Goal: Task Accomplishment & Management: Complete application form

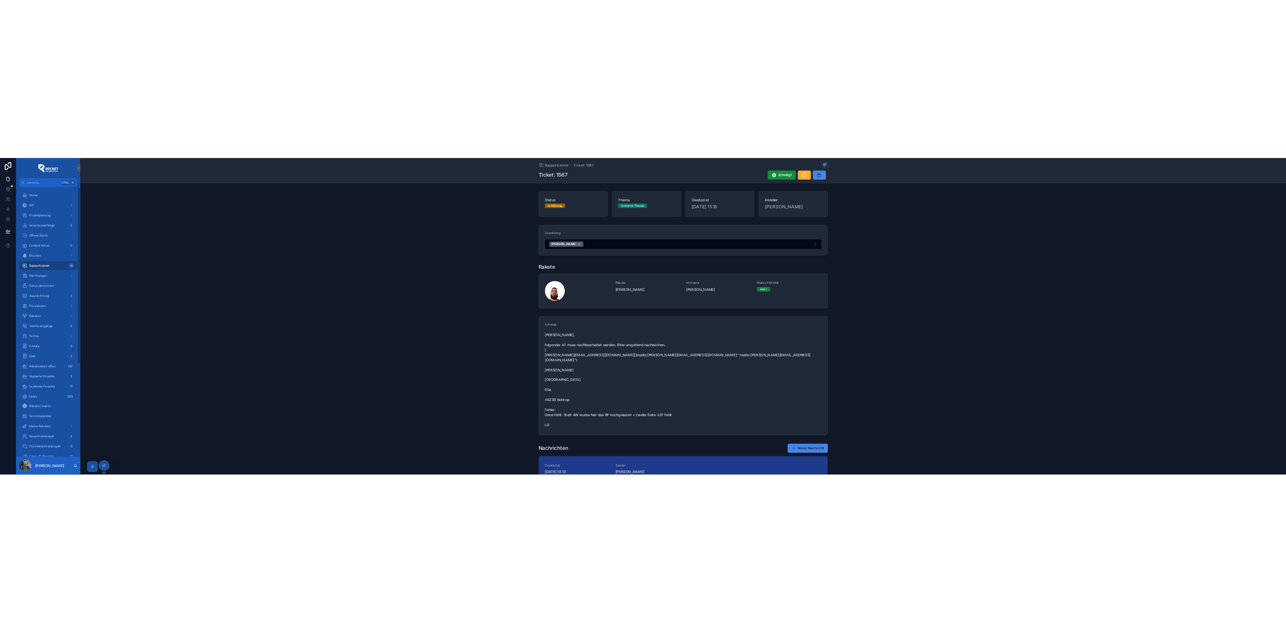
scroll to position [333, 0]
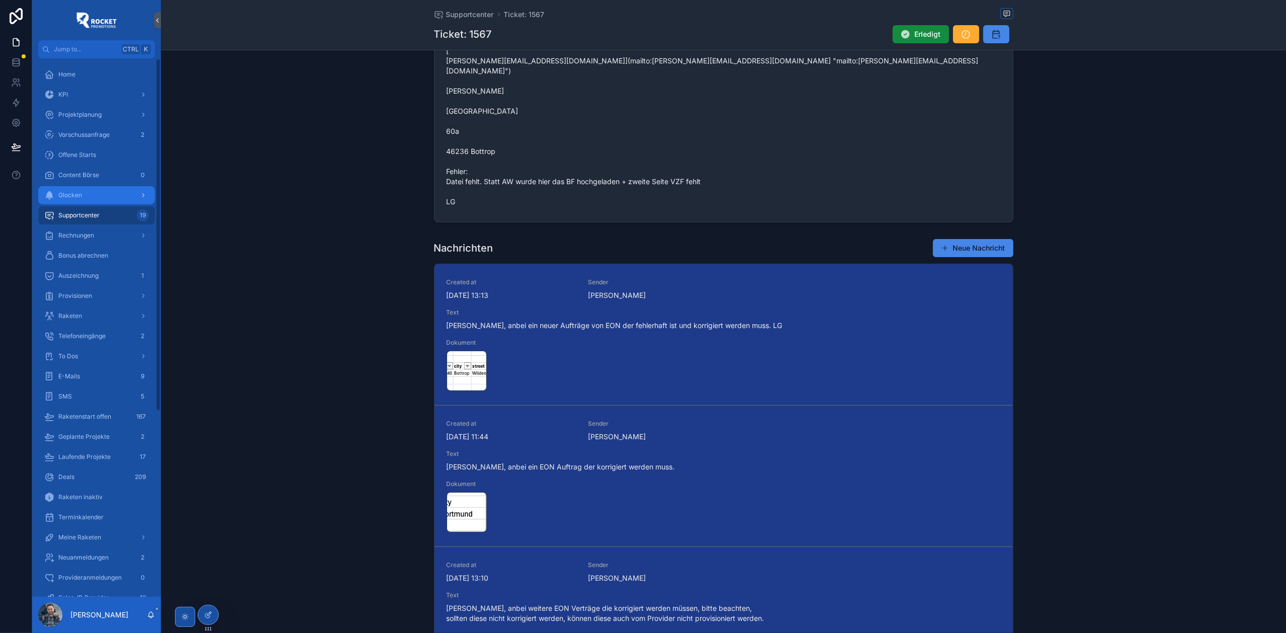
click at [92, 187] on div "Glocken" at bounding box center [96, 195] width 105 height 16
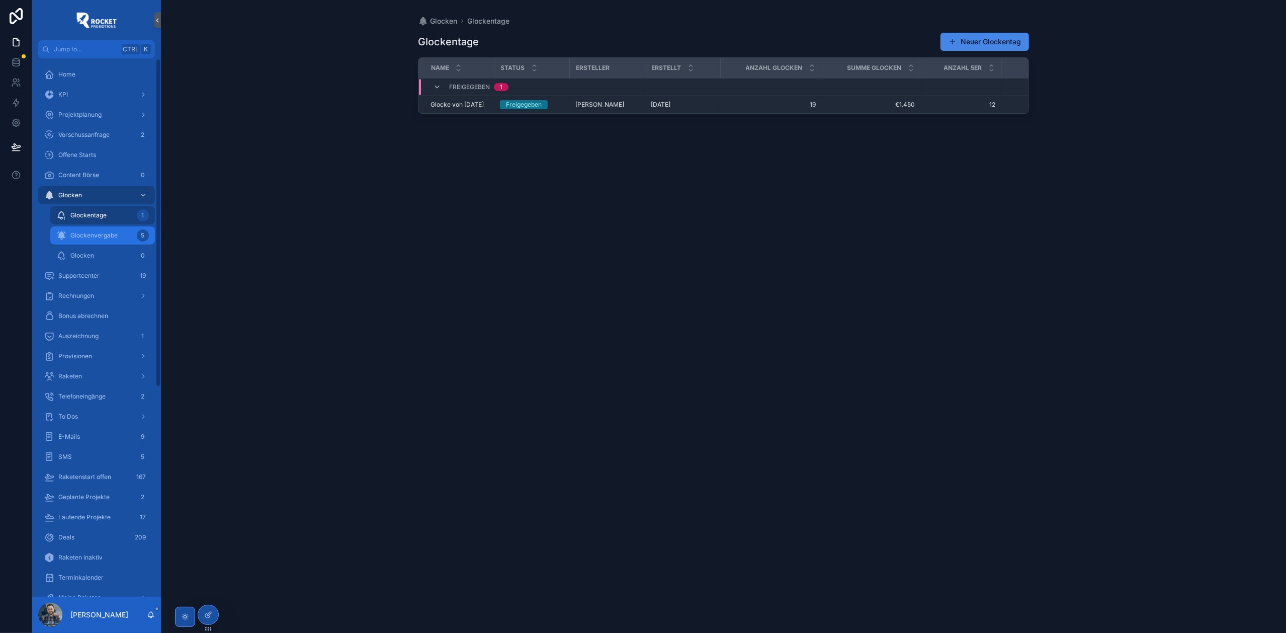
click at [109, 240] on div "Glockenvergabe 5" at bounding box center [102, 235] width 93 height 16
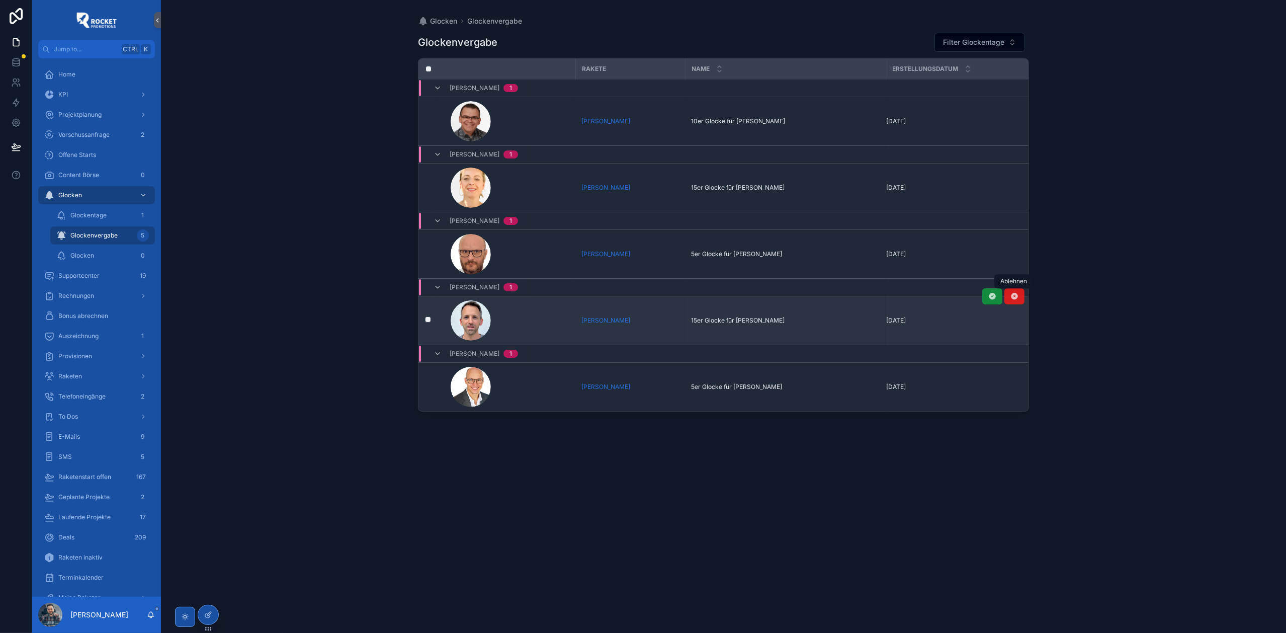
click at [1015, 298] on icon "scrollable content" at bounding box center [1015, 296] width 8 height 8
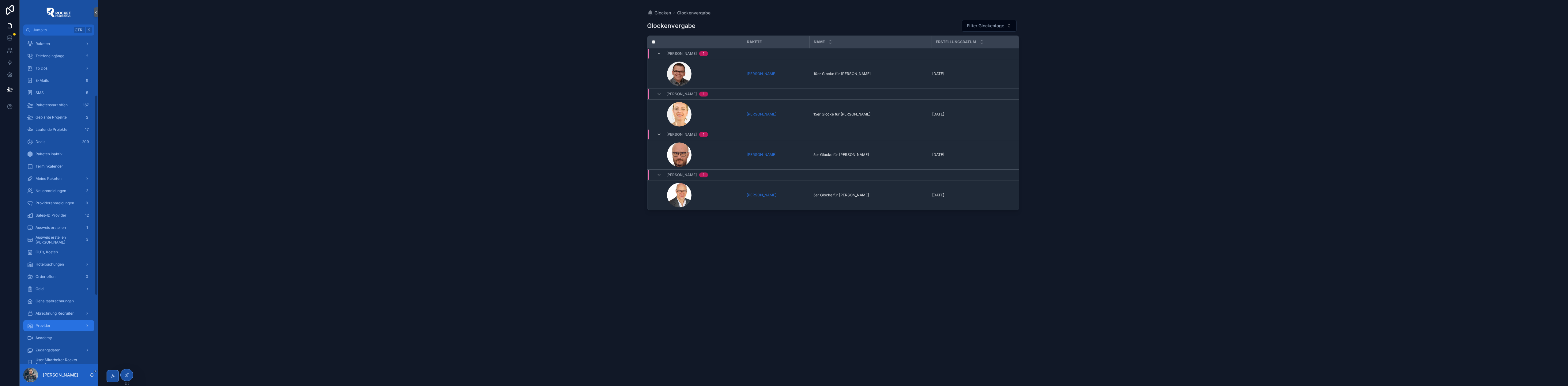
scroll to position [191, 0]
click at [56, 248] on span "GU´s, Kosten" at bounding box center [46, 247] width 23 height 5
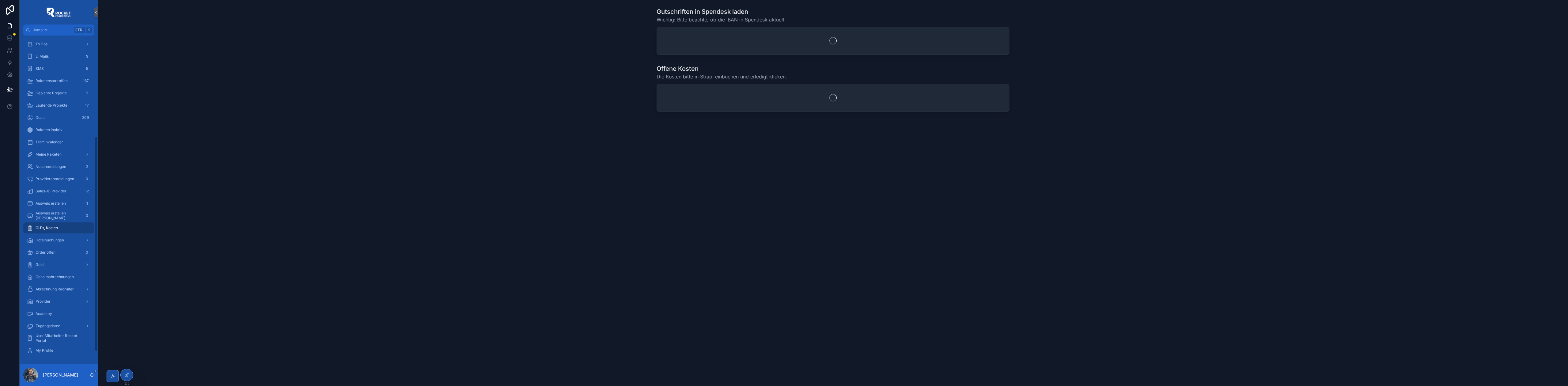
scroll to position [154, 0]
click at [54, 281] on div "Geld" at bounding box center [58, 284] width 64 height 10
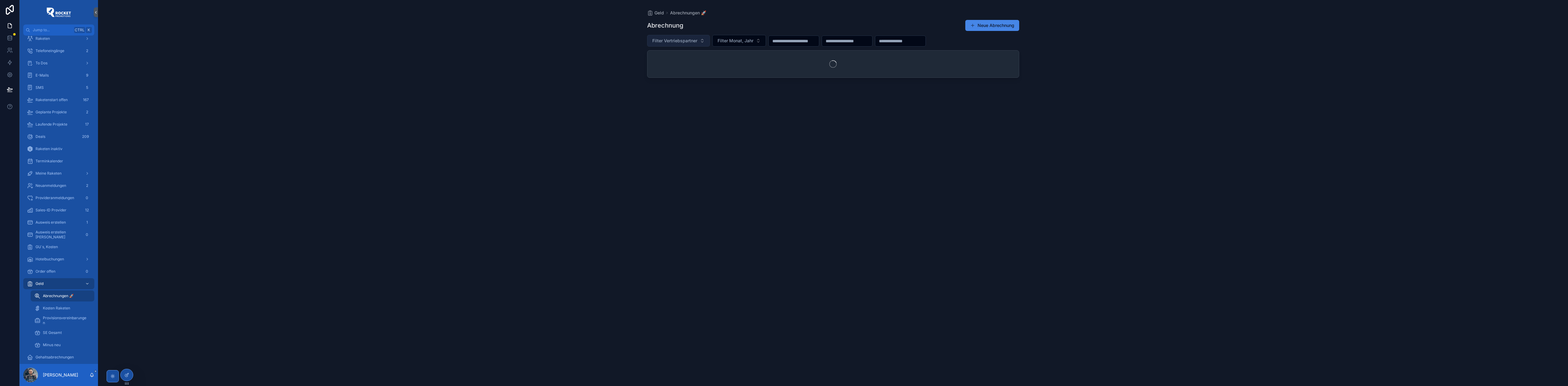
click at [691, 41] on span "Filter Vertriebspartner" at bounding box center [675, 41] width 45 height 6
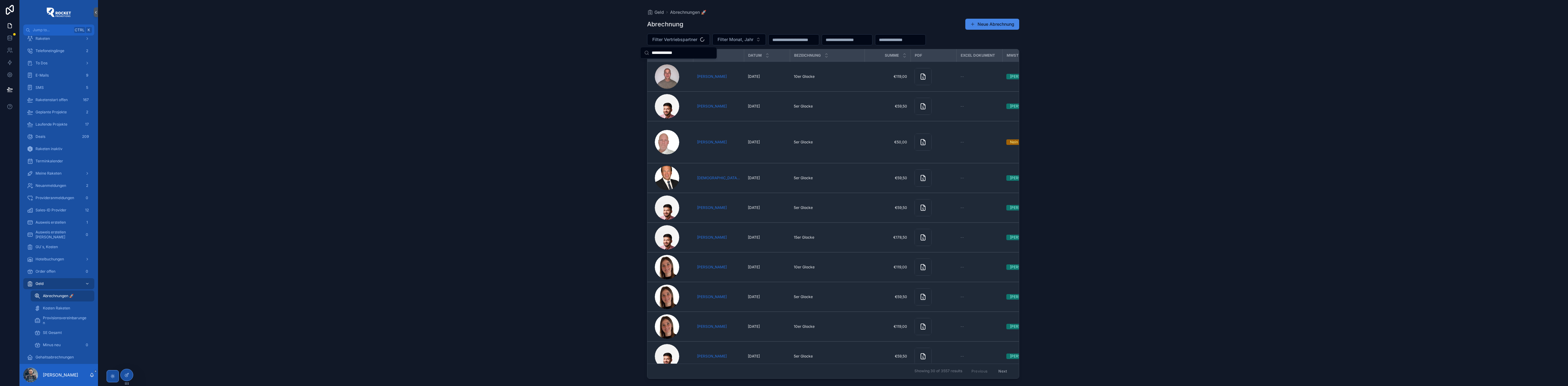
click at [685, 54] on input "**********" at bounding box center [682, 52] width 61 height 11
type input "**********"
click at [668, 63] on span "[PERSON_NAME]" at bounding box center [662, 65] width 35 height 6
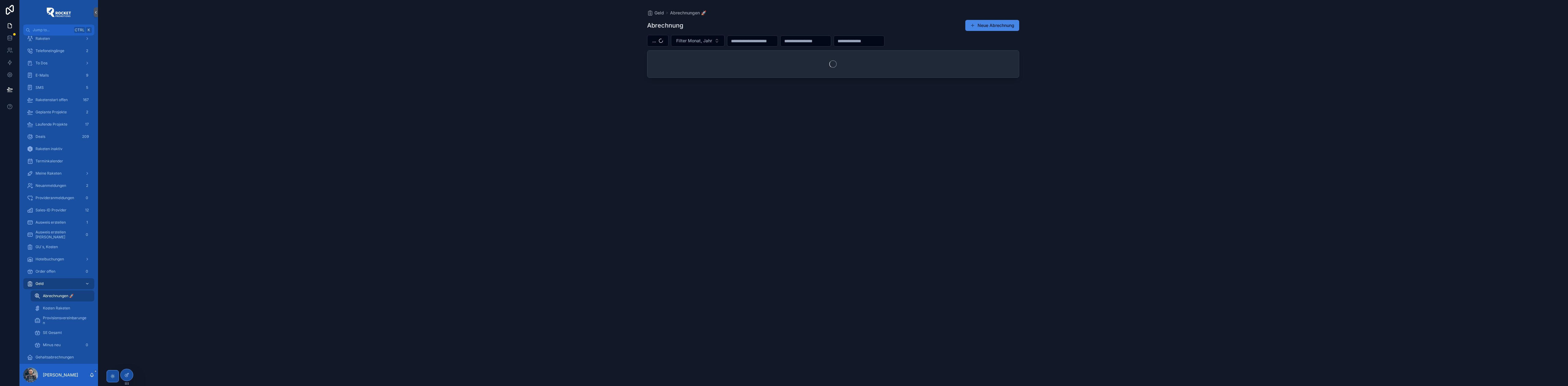
click at [586, 72] on div "Geld Abrechnungen 🚀 Abrechnung Neue Abrechnung ... Filter Monat, Jahr" at bounding box center [833, 193] width 1470 height 386
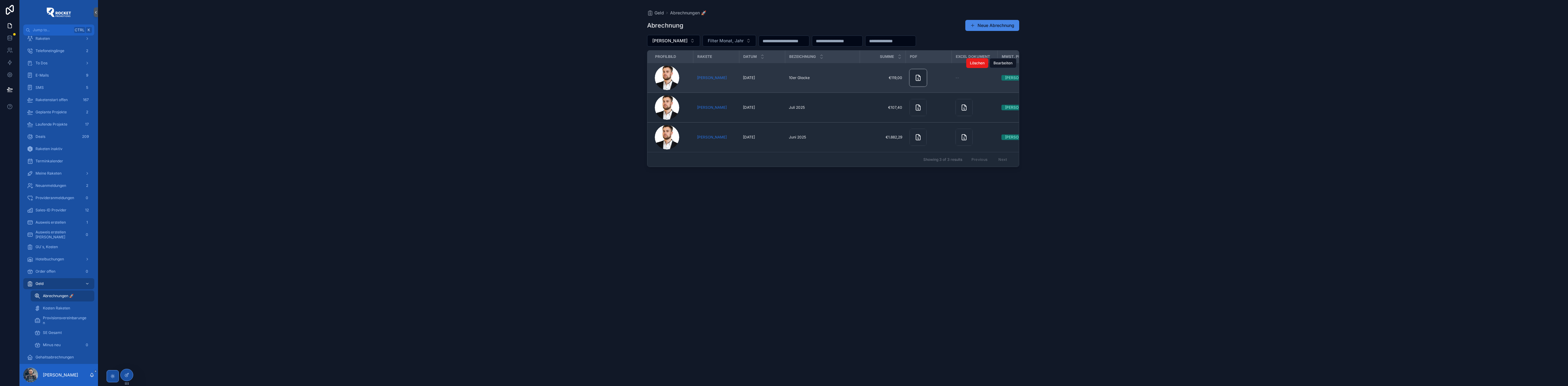
click at [912, 76] on div "scrollable content" at bounding box center [918, 78] width 17 height 17
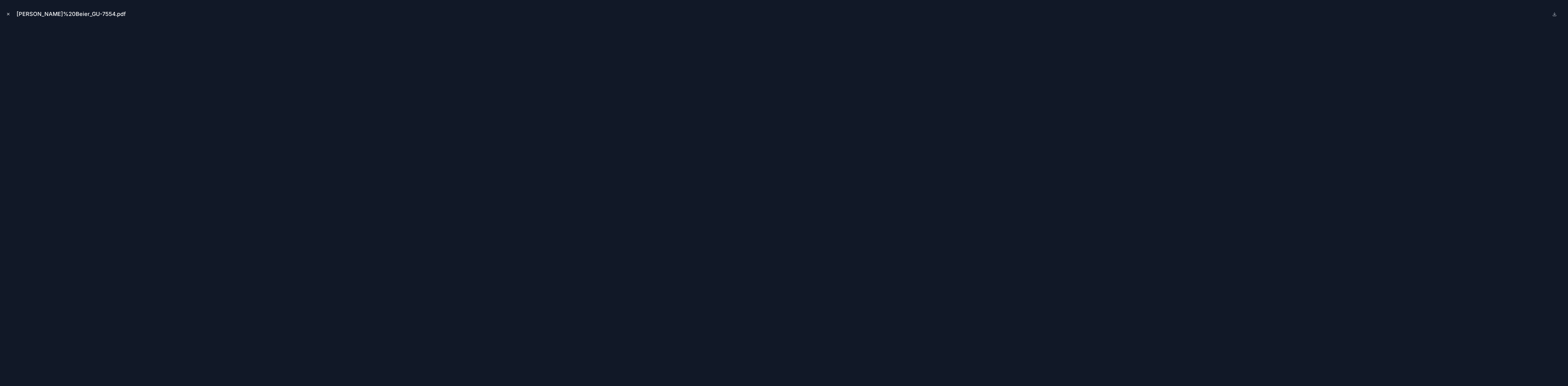
click at [9, 13] on icon "Close modal" at bounding box center [8, 14] width 4 height 4
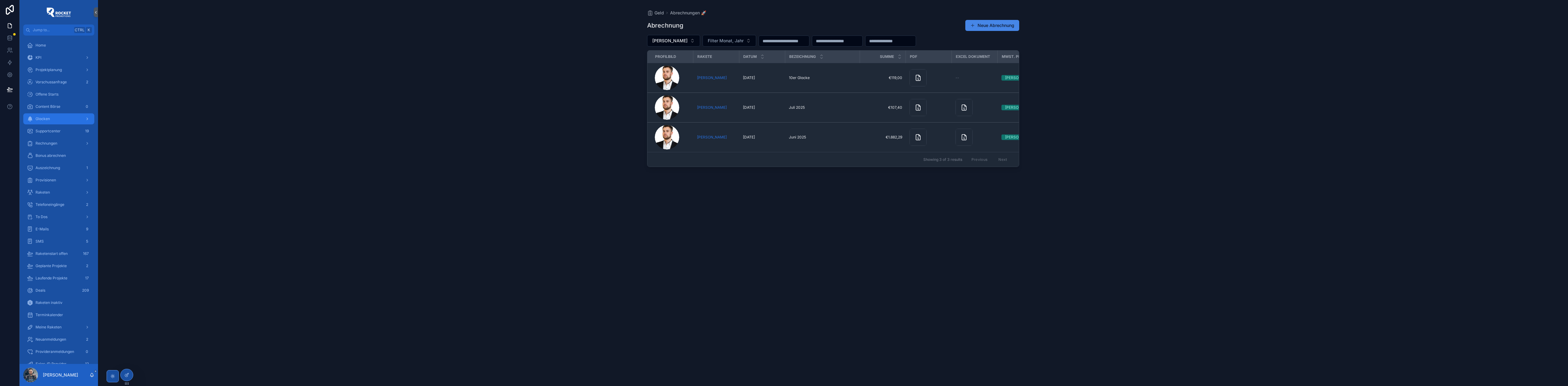
click at [55, 118] on div "Glocken" at bounding box center [58, 119] width 64 height 10
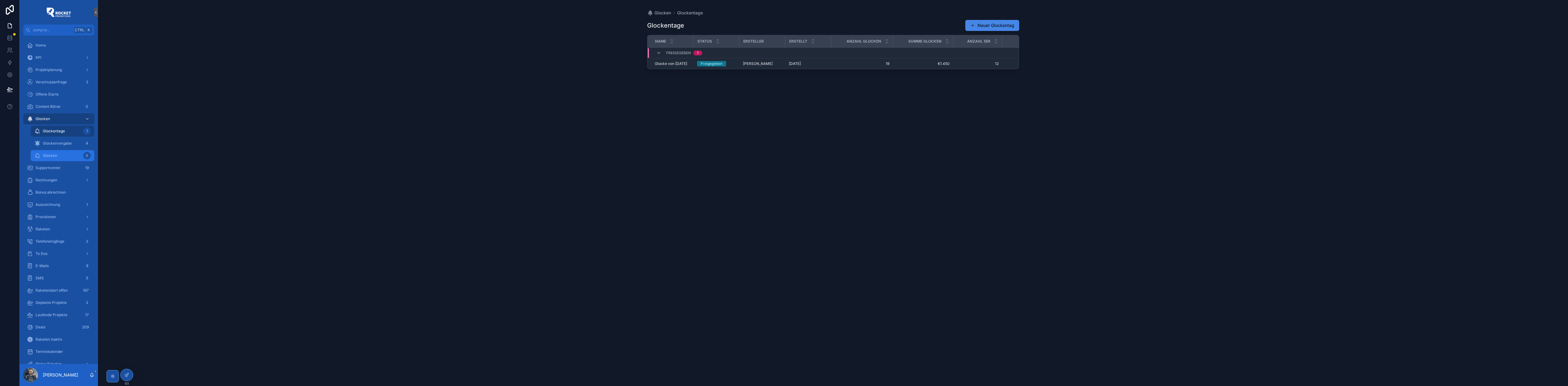
click at [60, 158] on div "Glocken 0" at bounding box center [62, 156] width 57 height 10
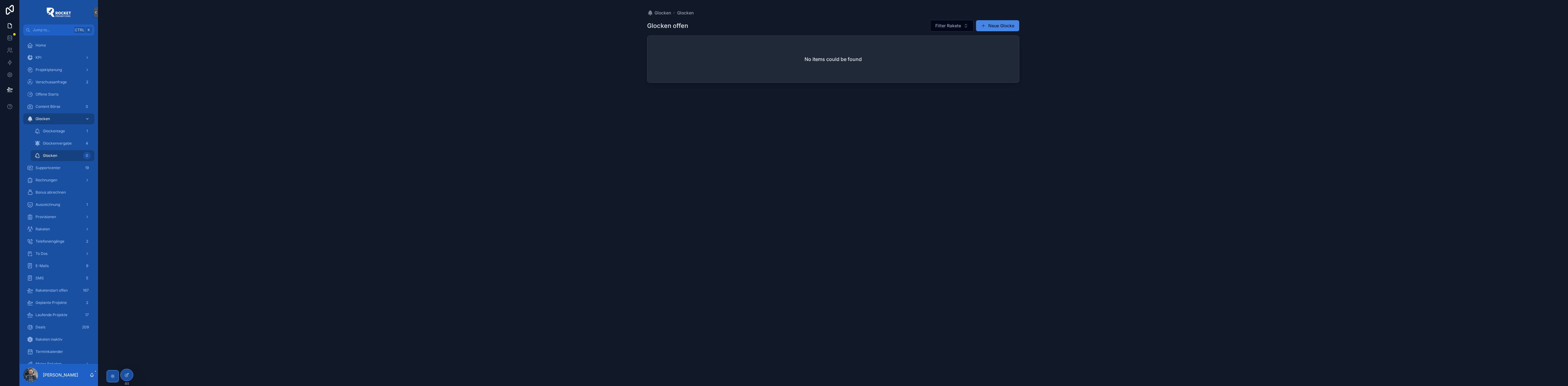
click at [1010, 19] on div "Filter Rakete Neue Glocke" at bounding box center [972, 26] width 94 height 12
click at [1003, 26] on button "Neue Glocke" at bounding box center [997, 26] width 43 height 11
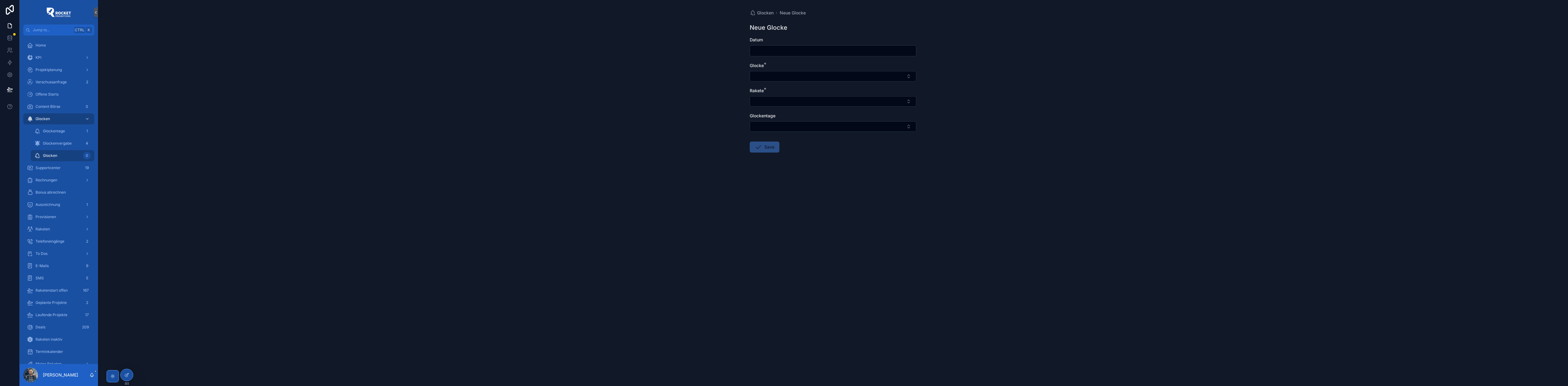
click at [791, 51] on input "scrollable content" at bounding box center [833, 51] width 166 height 9
click at [814, 101] on button "30" at bounding box center [811, 102] width 11 height 11
type input "*********"
drag, startPoint x: 681, startPoint y: 107, endPoint x: 756, endPoint y: 82, distance: 79.1
click at [684, 107] on div "Glocken Neue Glocke Neue Glocke Datum ********* Glocke * Rakete * Glockentage S…" at bounding box center [833, 193] width 1470 height 386
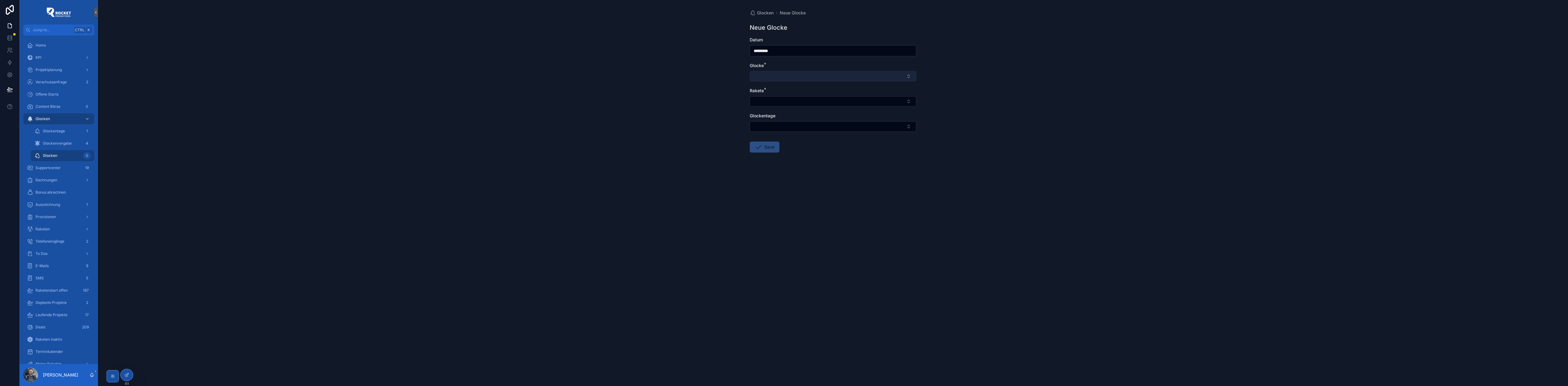
click at [766, 79] on button "Select Button" at bounding box center [833, 76] width 167 height 10
click at [771, 108] on span "5er Glocke" at bounding box center [764, 111] width 21 height 6
click at [709, 97] on div "Glocken Neue Glocke Neue Glocke Datum ********* Glocke * 5er Glocke Rakete * Gl…" at bounding box center [833, 193] width 1470 height 386
click at [757, 106] on button "Select Button" at bounding box center [833, 102] width 167 height 10
type input "**********"
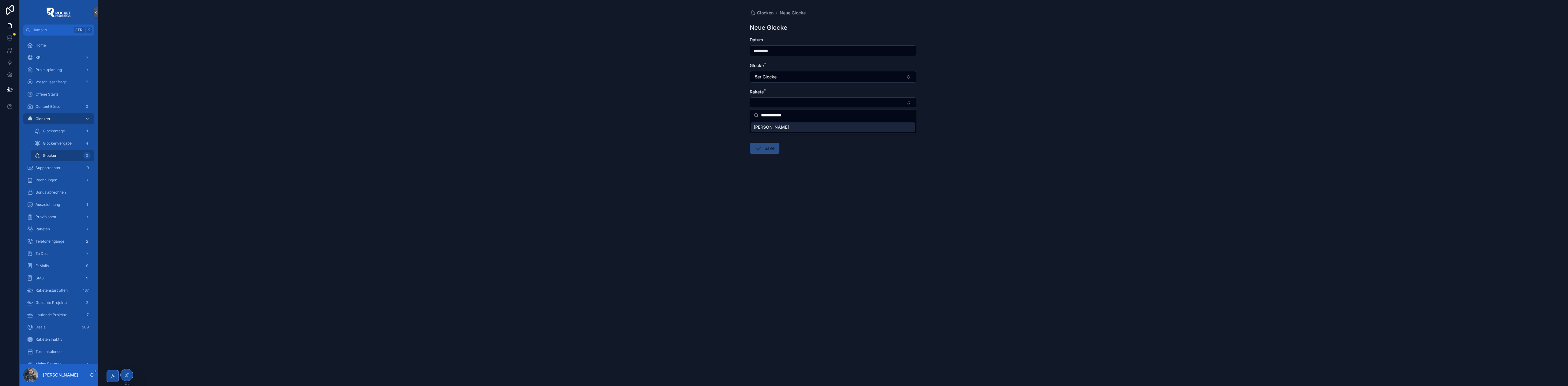
click at [762, 126] on span "[PERSON_NAME]" at bounding box center [771, 127] width 35 height 6
click at [768, 129] on button "Select Button" at bounding box center [833, 128] width 167 height 10
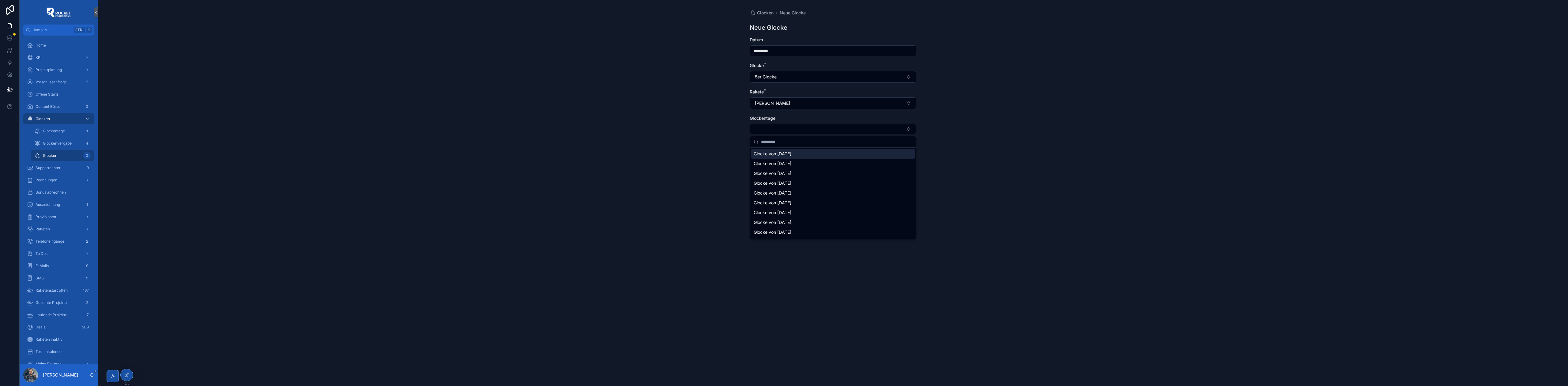
click at [769, 155] on span "Glocke von [DATE]" at bounding box center [772, 154] width 38 height 6
click at [710, 142] on div "Glocken Neue Glocke Neue Glocke Datum ********* Glocke * 5er Glocke Rakete * [P…" at bounding box center [833, 193] width 1470 height 386
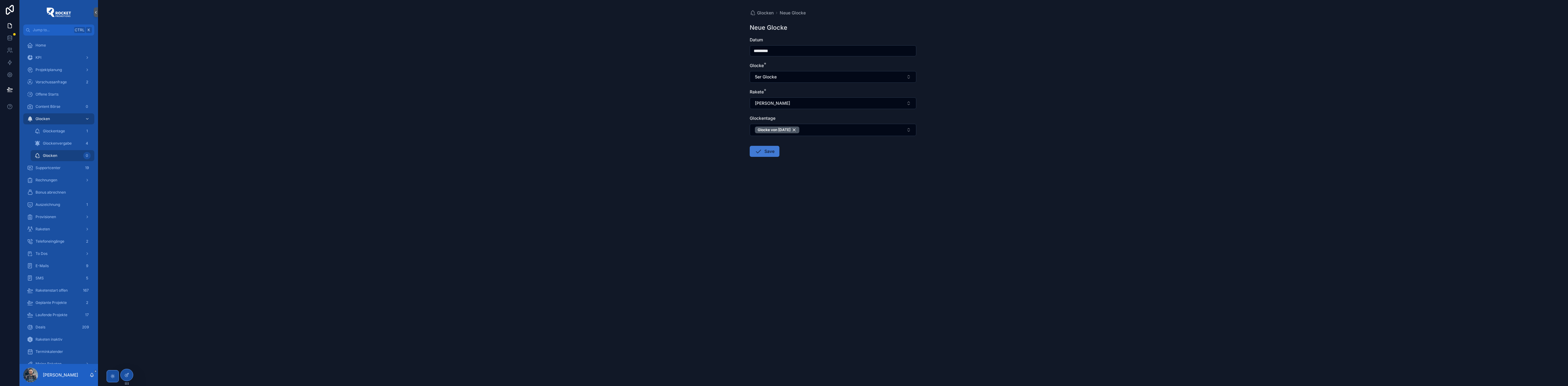
click at [766, 152] on button "Save" at bounding box center [765, 151] width 30 height 11
click at [71, 141] on span "Glockenvergabe" at bounding box center [57, 143] width 29 height 5
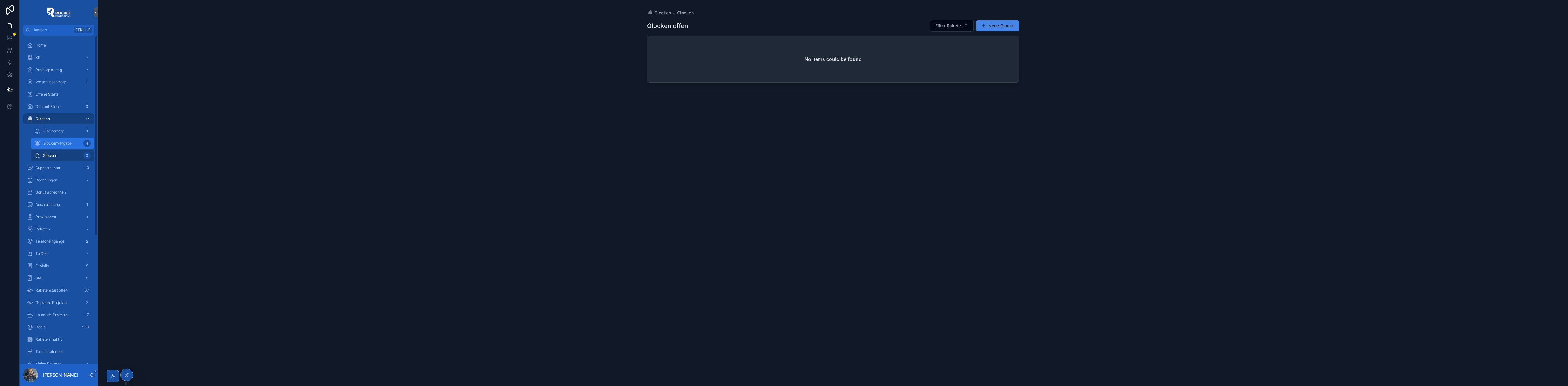
click at [59, 146] on div "Glockenvergabe 4" at bounding box center [62, 143] width 57 height 10
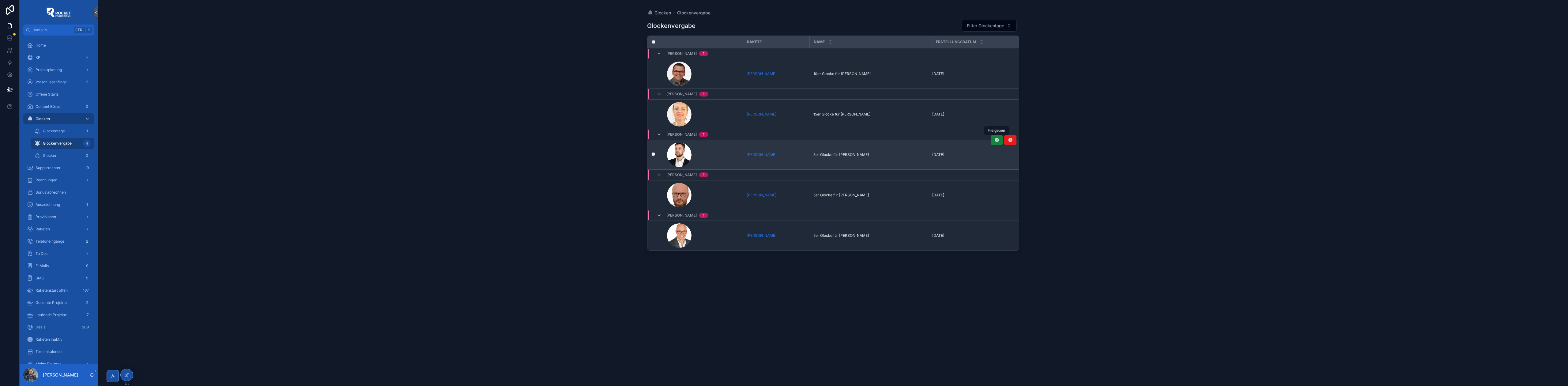
click at [996, 141] on icon "scrollable content" at bounding box center [997, 140] width 5 height 5
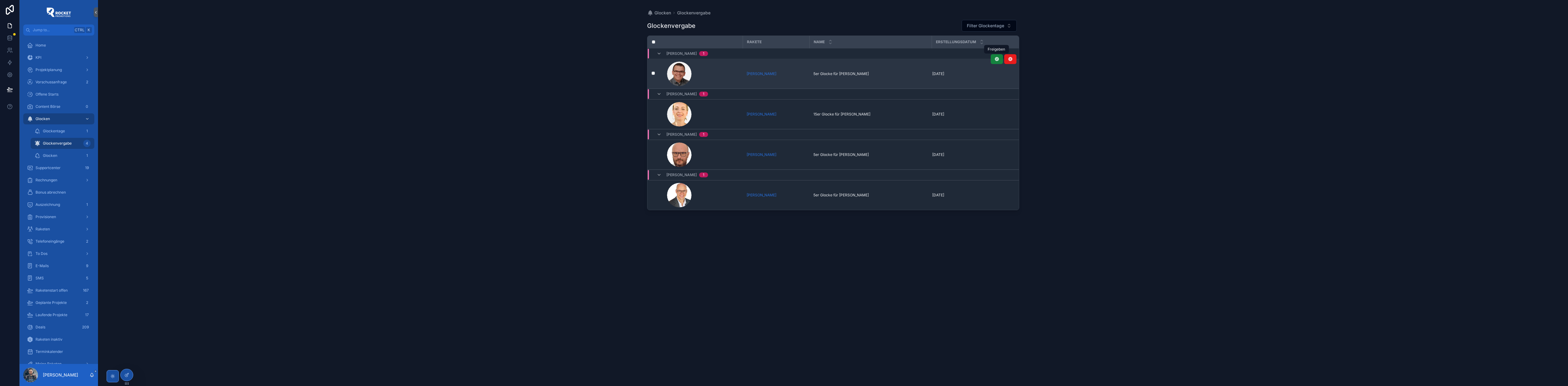
click at [996, 60] on icon "scrollable content" at bounding box center [997, 59] width 5 height 5
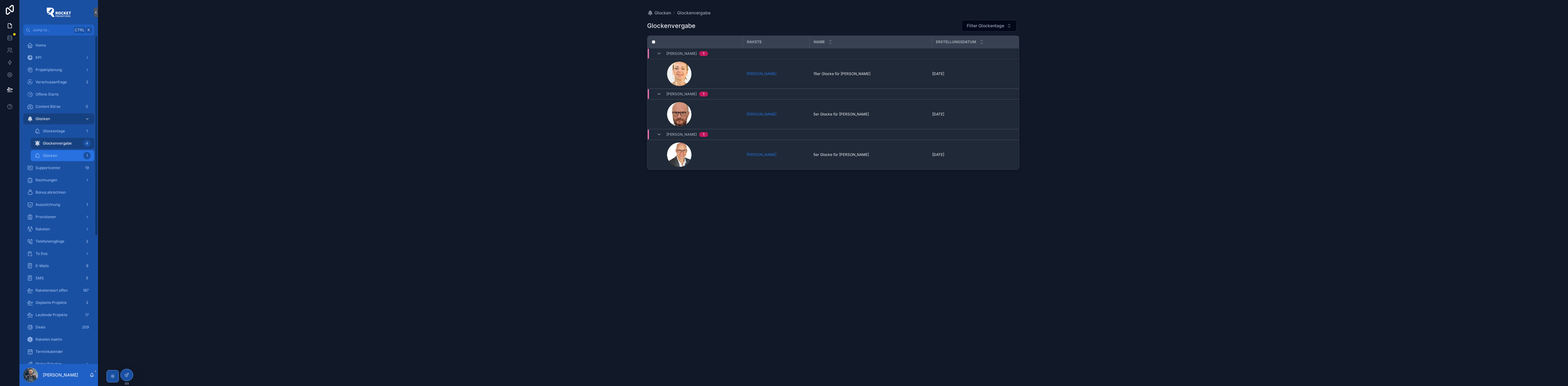
click at [71, 154] on div "Glocken 1" at bounding box center [62, 156] width 57 height 10
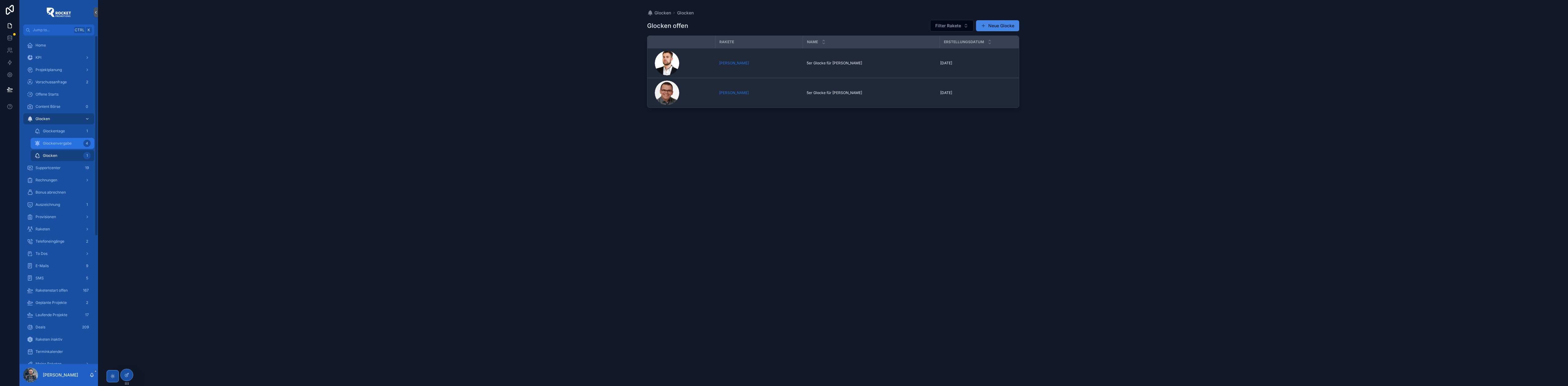
click at [70, 145] on span "Glockenvergabe" at bounding box center [57, 143] width 29 height 5
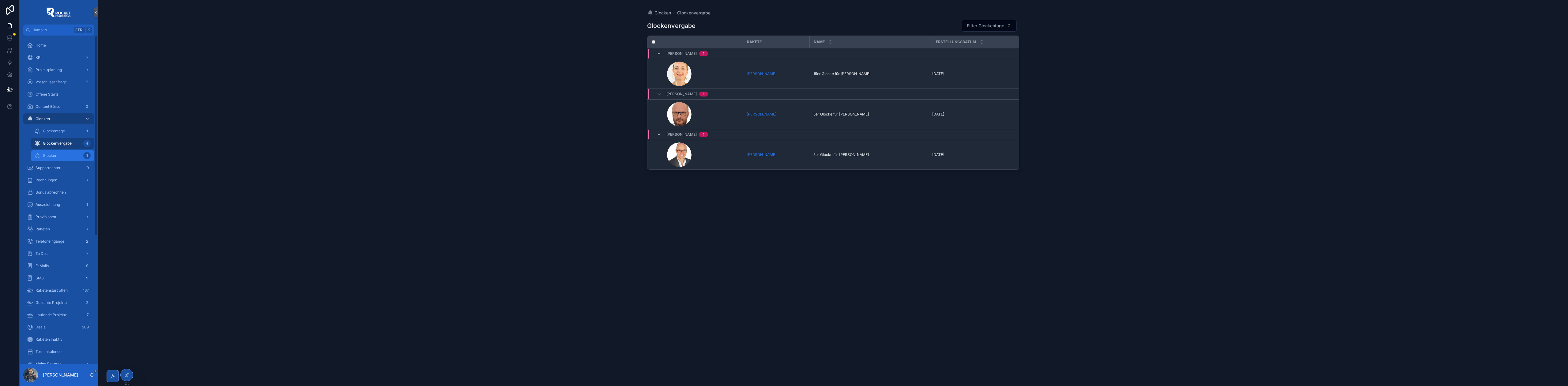
click at [64, 153] on div "Glocken 1" at bounding box center [62, 156] width 57 height 10
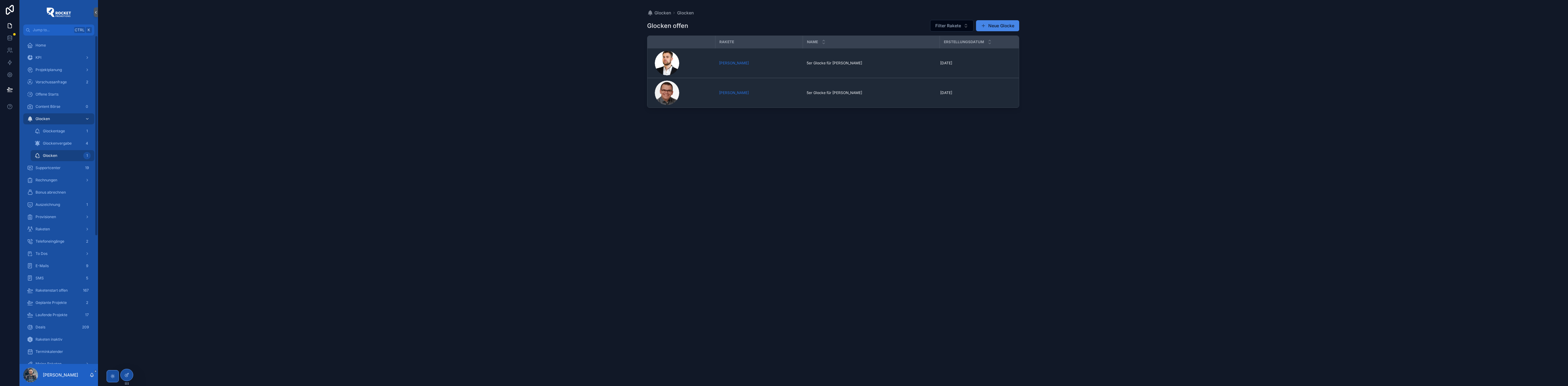
click at [66, 157] on div "Glocken 1" at bounding box center [62, 156] width 57 height 10
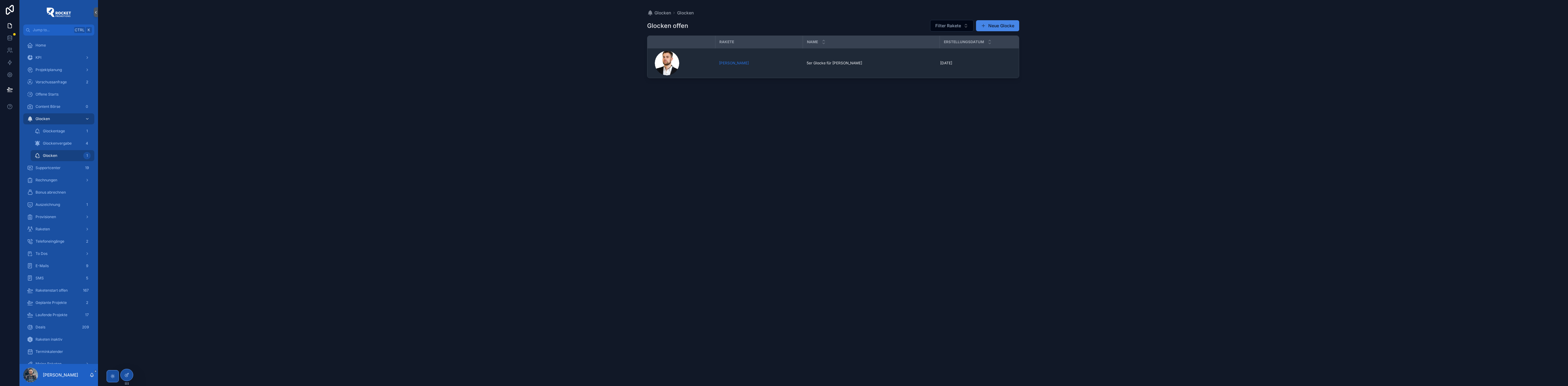
click at [358, 215] on div "Glocken Glocken Glocken offen Filter Rakete Neue Glocke Rakete Name Erstellungs…" at bounding box center [833, 193] width 1470 height 386
click at [68, 141] on span "Glockenvergabe" at bounding box center [57, 143] width 29 height 5
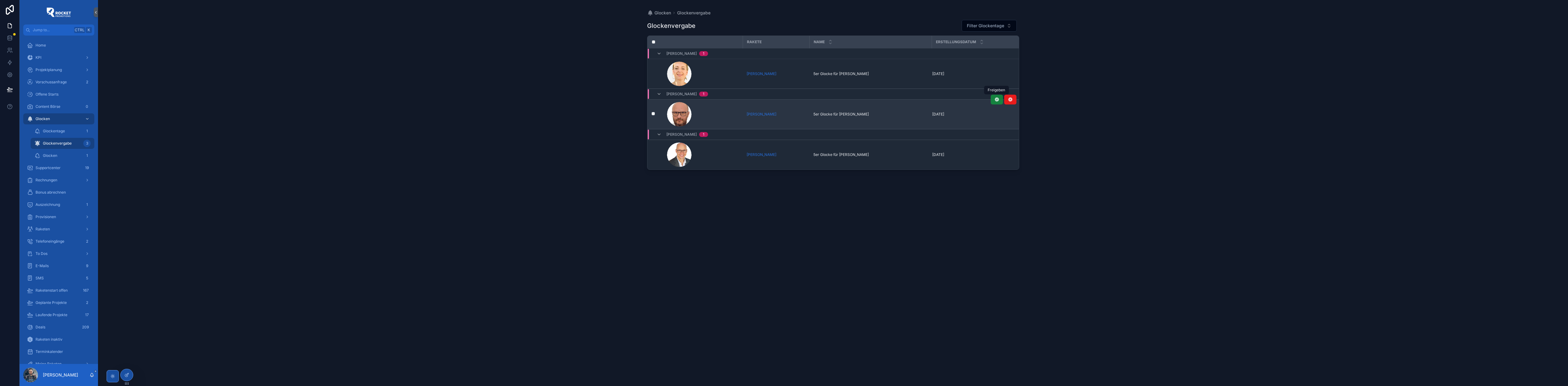
click at [996, 101] on icon "scrollable content" at bounding box center [997, 99] width 5 height 5
click at [996, 60] on icon "scrollable content" at bounding box center [997, 59] width 5 height 5
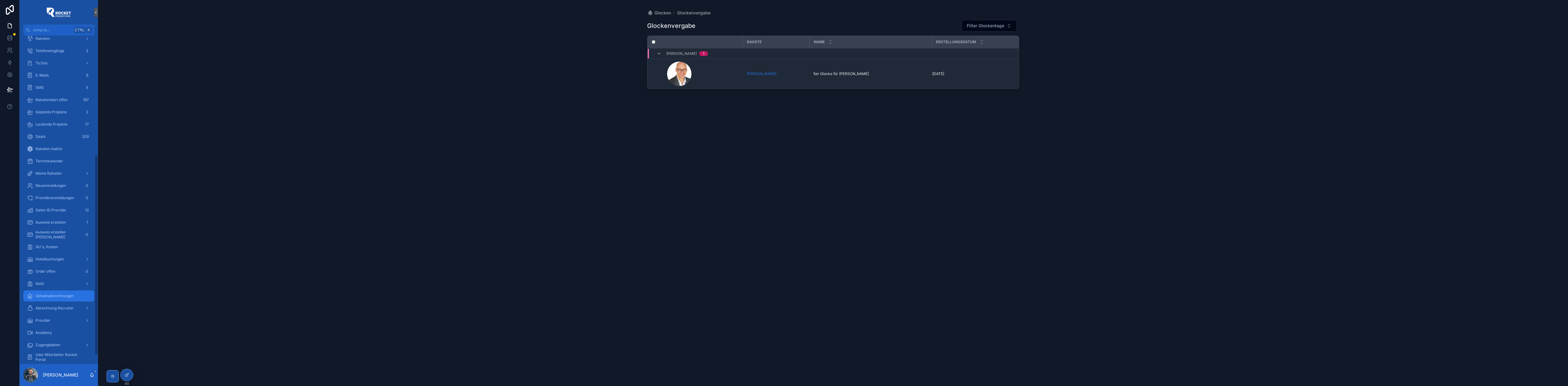
scroll to position [209, 0]
click at [55, 323] on div "Zugangsdaten" at bounding box center [58, 326] width 64 height 10
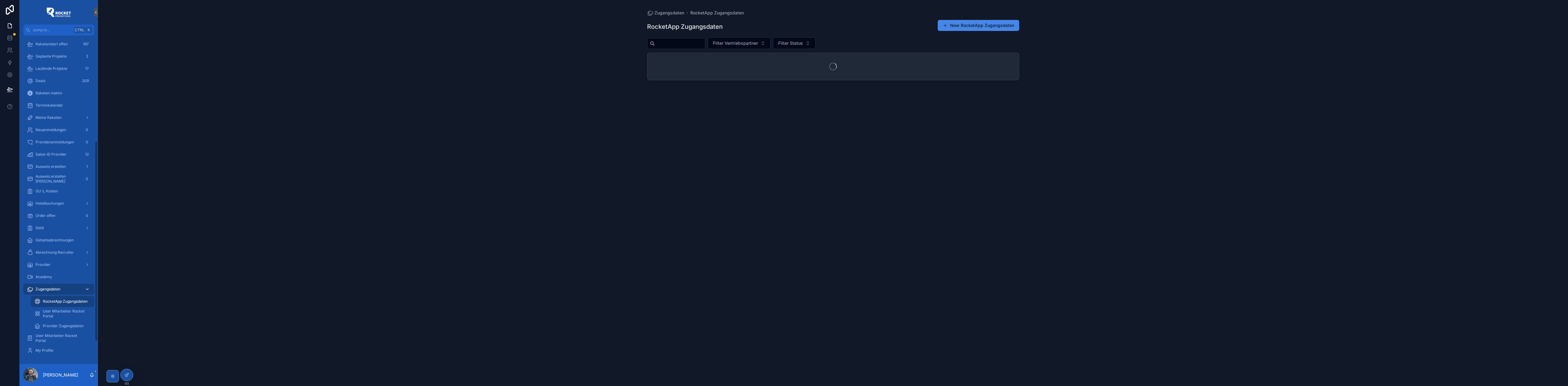
scroll to position [173, 0]
click at [697, 42] on input "scrollable content" at bounding box center [680, 43] width 51 height 9
click at [755, 40] on span "Filter Vertriebspartner" at bounding box center [735, 43] width 45 height 6
type input "**********"
click at [755, 69] on div "[PERSON_NAME]" at bounding box center [755, 68] width 74 height 10
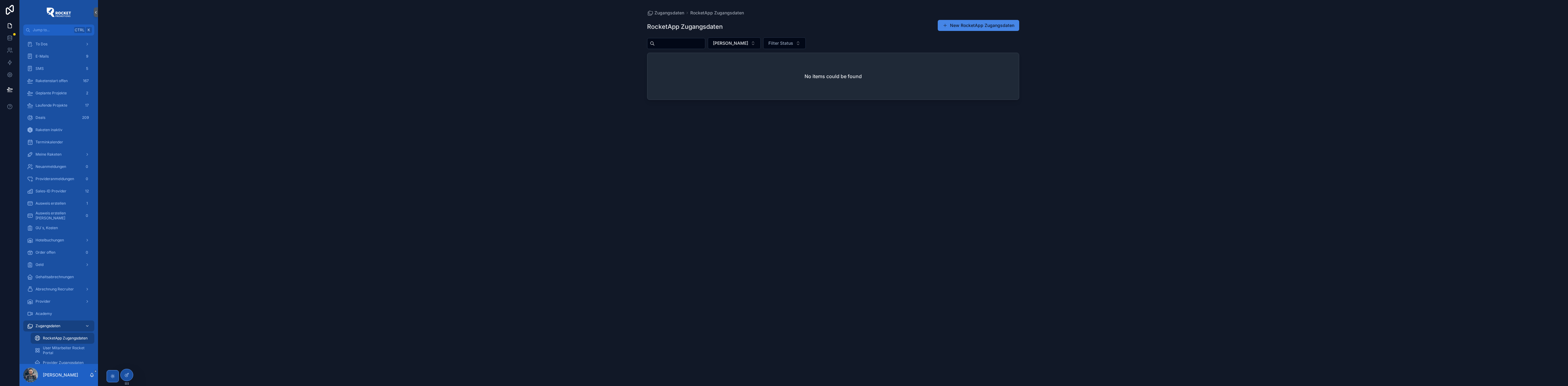
click at [684, 41] on input "scrollable content" at bounding box center [680, 43] width 51 height 9
paste input "**********"
type input "**********"
click at [752, 40] on span "[PERSON_NAME]" at bounding box center [738, 43] width 35 height 6
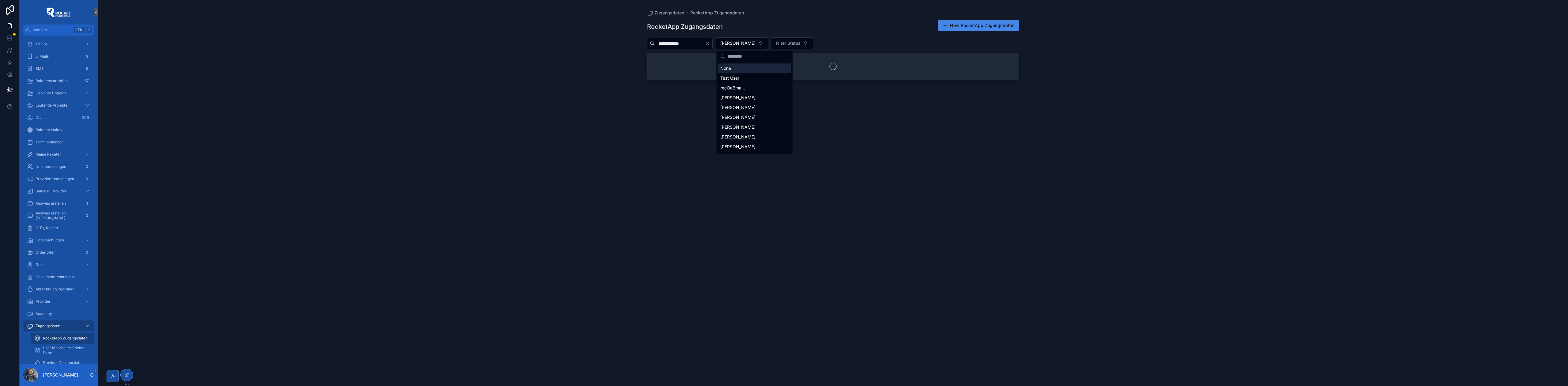
click at [738, 66] on div "None" at bounding box center [754, 68] width 74 height 10
click at [612, 52] on div "**********" at bounding box center [833, 193] width 1470 height 386
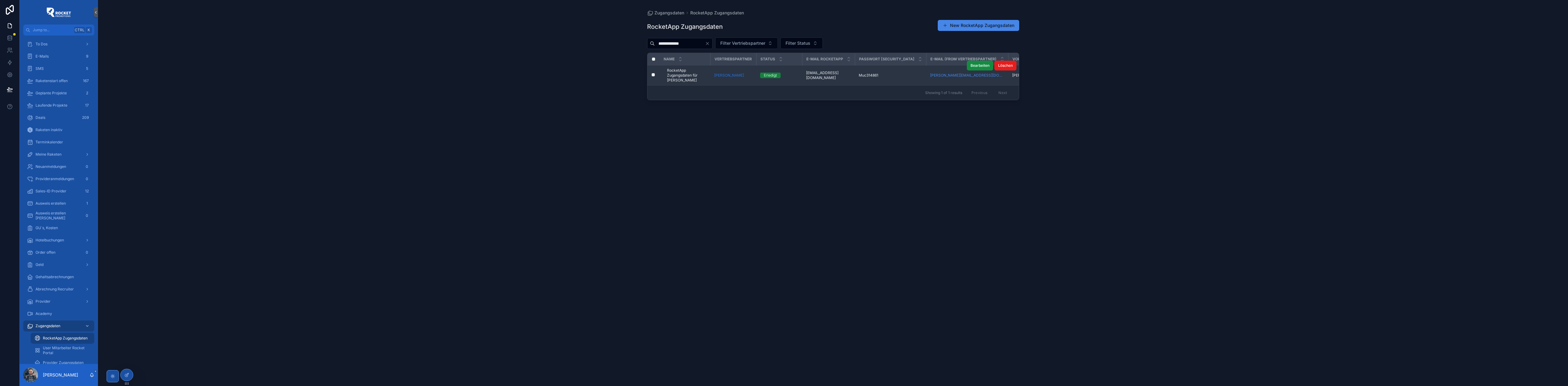
click at [792, 77] on div "Erledigt" at bounding box center [779, 75] width 38 height 5
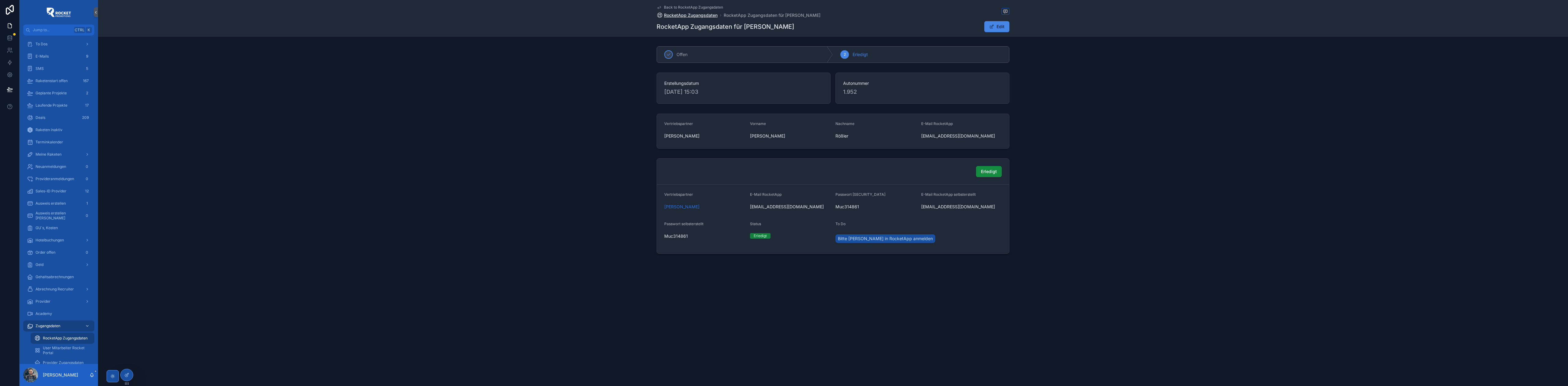
click at [682, 16] on span "RocketApp Zugangsdaten" at bounding box center [691, 15] width 54 height 6
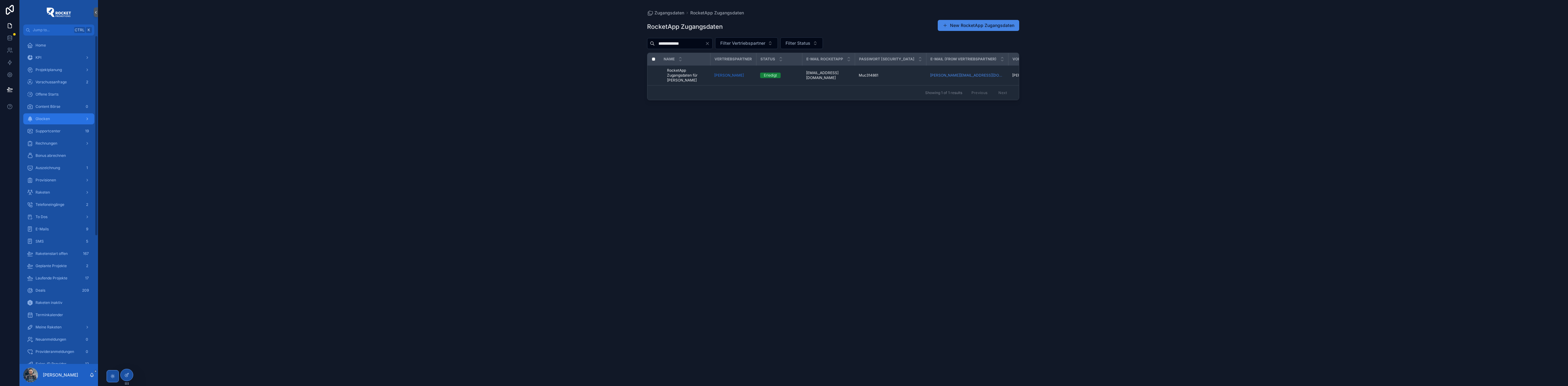
click at [61, 119] on div "Glocken" at bounding box center [58, 119] width 64 height 10
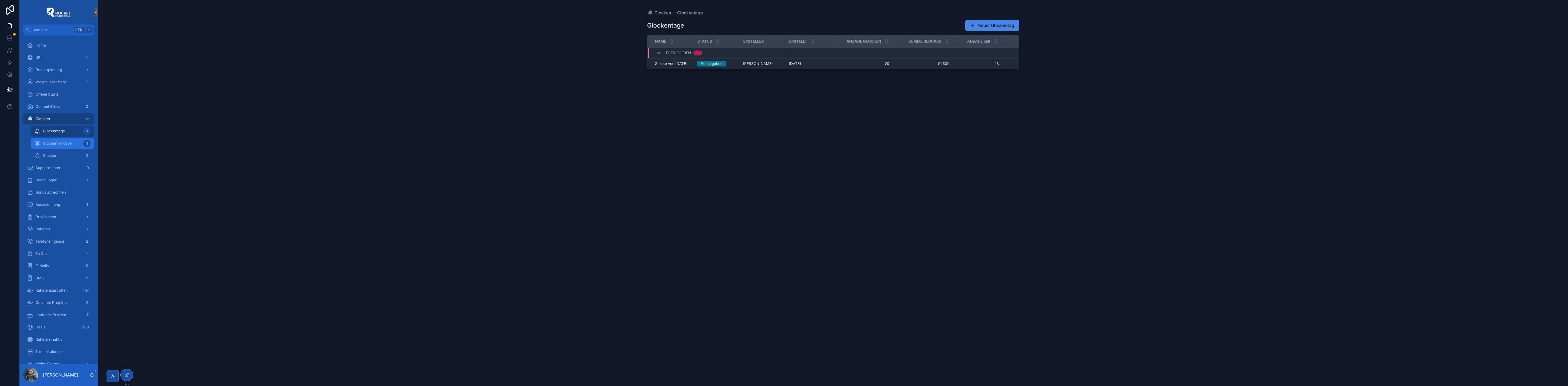
click at [65, 144] on span "Glockenvergabe" at bounding box center [57, 143] width 29 height 5
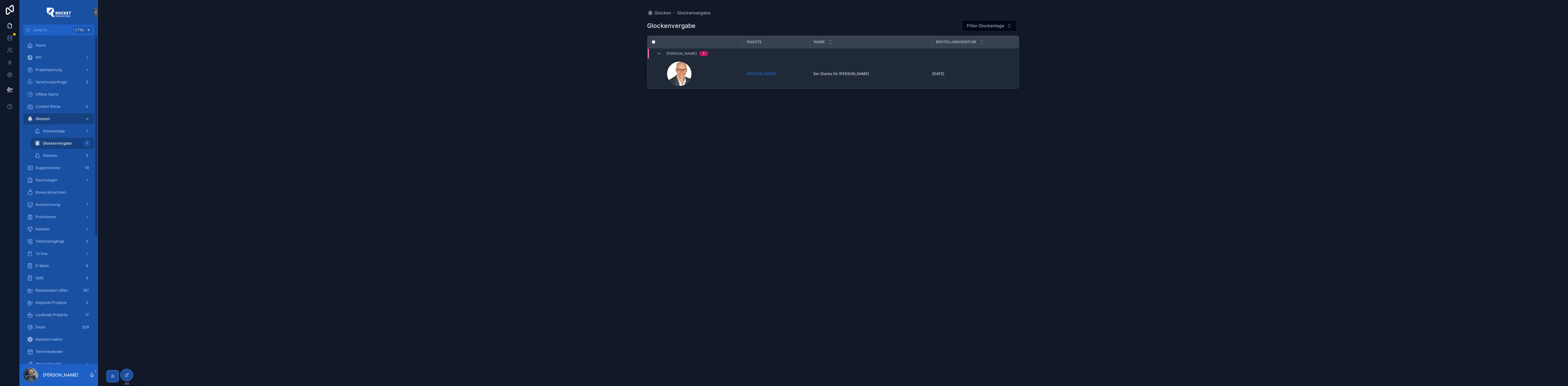
click at [663, 133] on div "Glockenvergabe Filter Glockentage Rakete Name Erstellungsdatum [PERSON_NAME] 1 …" at bounding box center [833, 197] width 372 height 363
click at [74, 156] on div "Glocken 3" at bounding box center [62, 156] width 57 height 10
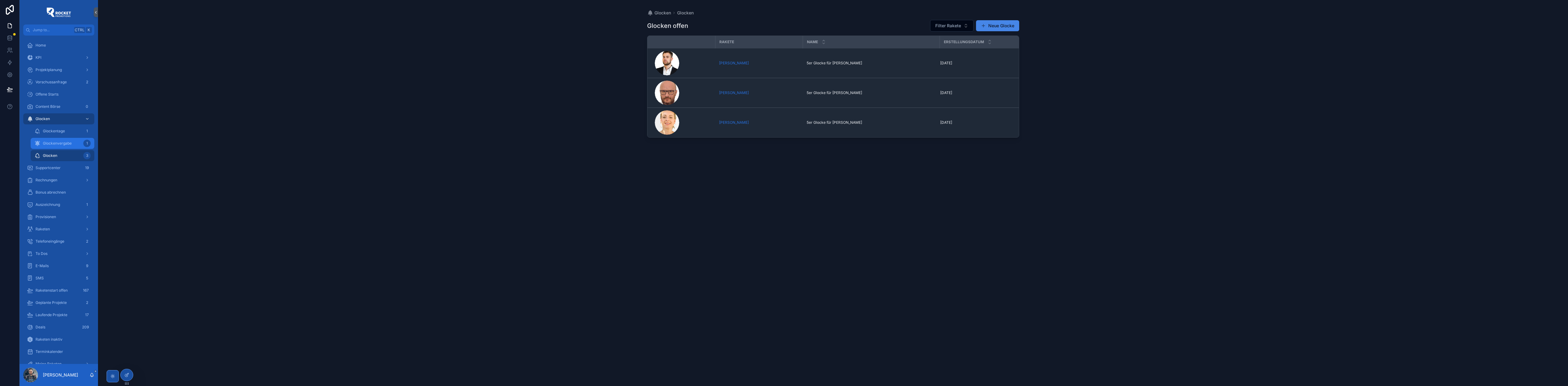
click at [68, 144] on span "Glockenvergabe" at bounding box center [57, 143] width 29 height 5
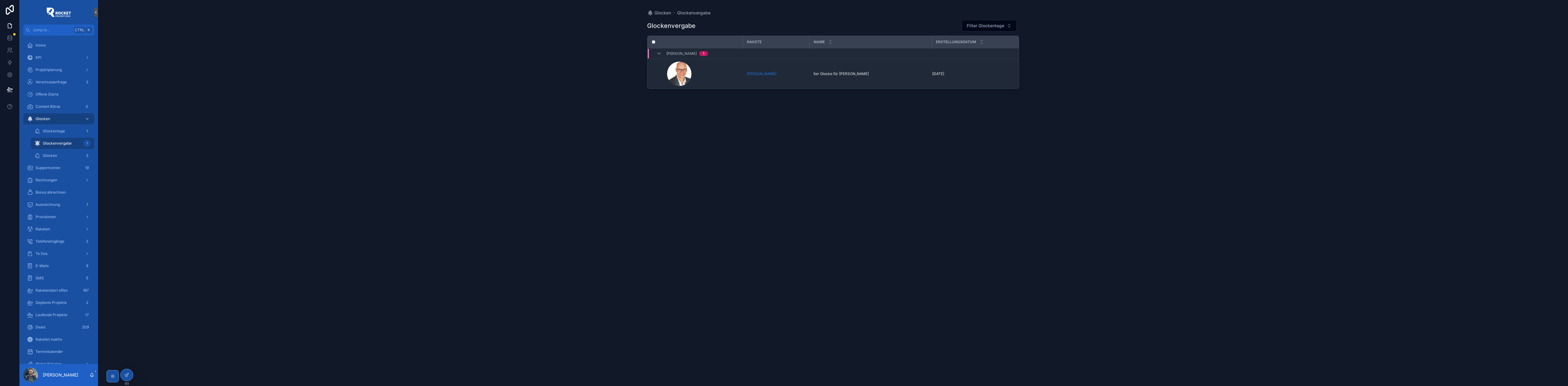
click at [579, 135] on div "Glocken Glockenvergabe Glockenvergabe Filter Glockentage Rakete Name Erstellung…" at bounding box center [833, 193] width 1470 height 386
click at [52, 253] on div "To Dos" at bounding box center [58, 254] width 64 height 10
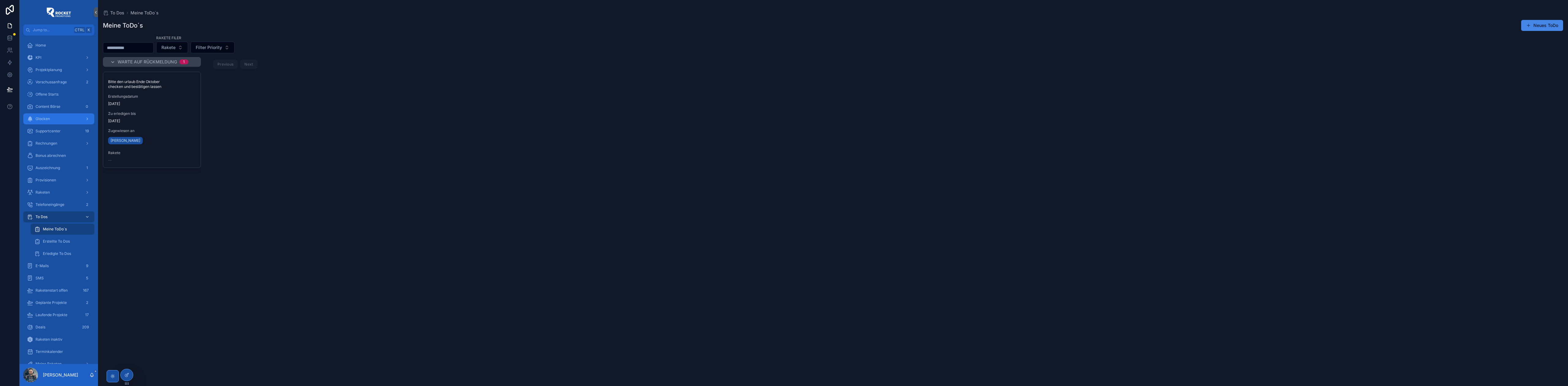
click at [57, 114] on div "Glocken" at bounding box center [58, 119] width 64 height 10
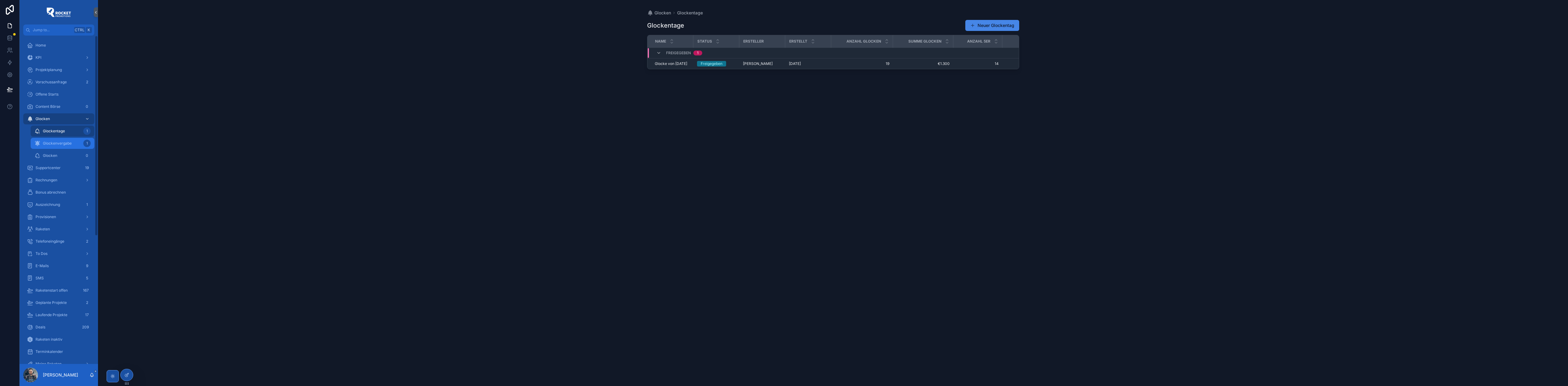
click at [80, 142] on div "Glockenvergabe 1" at bounding box center [62, 143] width 57 height 10
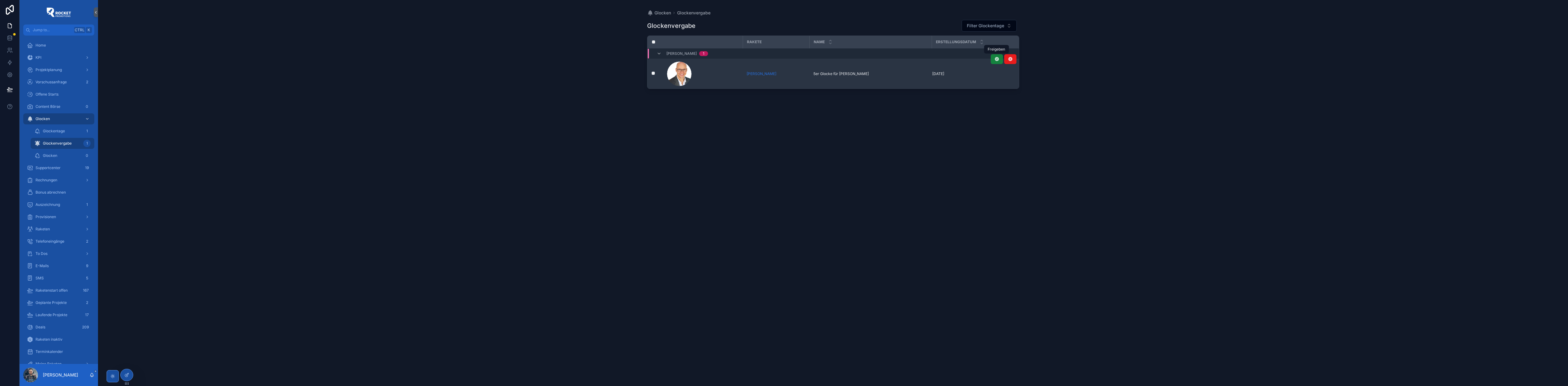
click at [996, 58] on icon "scrollable content" at bounding box center [997, 59] width 5 height 5
